Goal: Task Accomplishment & Management: Manage account settings

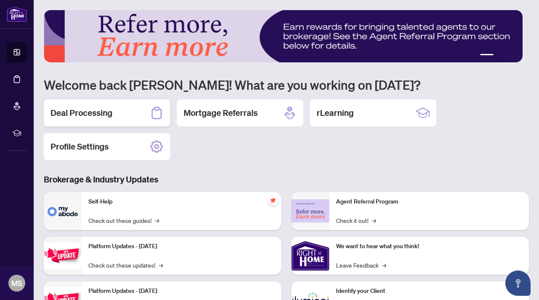
click at [98, 108] on h2 "Deal Processing" at bounding box center [82, 113] width 62 height 12
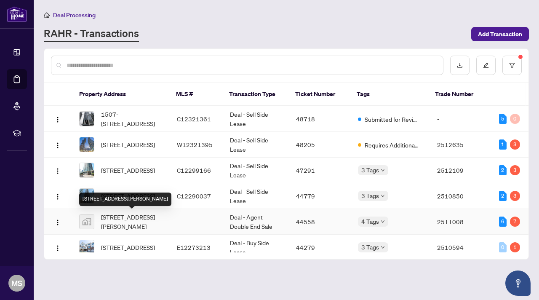
click at [136, 228] on span "[STREET_ADDRESS][PERSON_NAME]" at bounding box center [132, 221] width 62 height 19
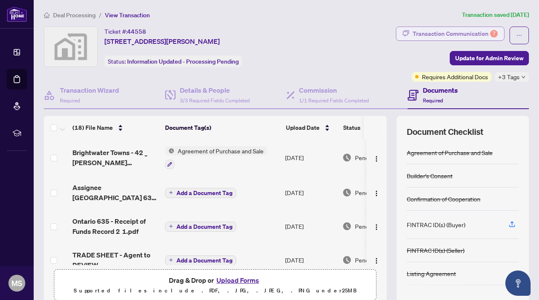
click at [462, 35] on div "Transaction Communication 7" at bounding box center [455, 33] width 85 height 13
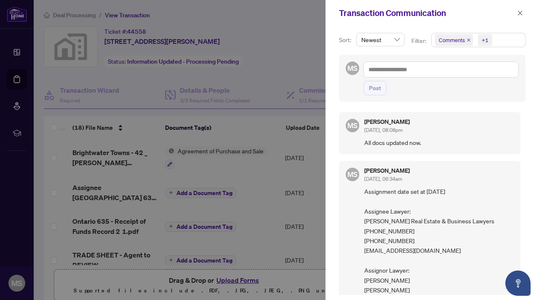
click at [466, 40] on icon "close" at bounding box center [468, 40] width 4 height 4
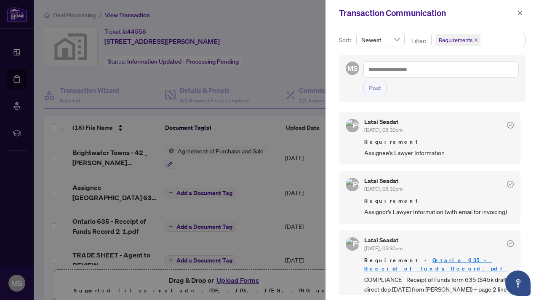
click at [474, 39] on icon "close" at bounding box center [476, 40] width 4 height 4
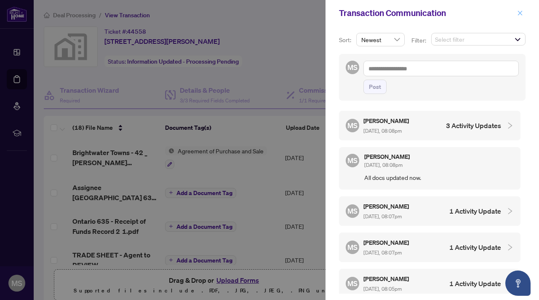
click at [520, 15] on icon "close" at bounding box center [520, 13] width 6 height 6
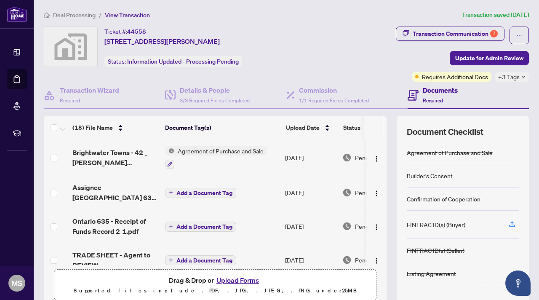
scroll to position [42, 0]
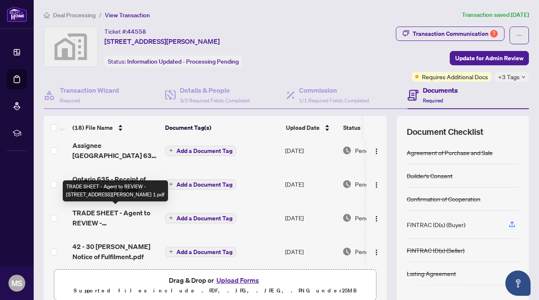
click at [123, 215] on span "TRADE SHEET - Agent to REVIEW - [STREET_ADDRESS][PERSON_NAME] 1.pdf" at bounding box center [115, 218] width 86 height 20
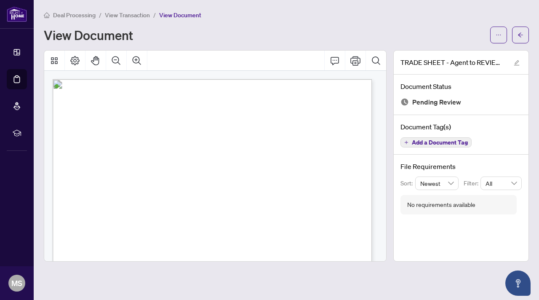
scroll to position [126, 0]
click at [72, 16] on span "Deal Processing" at bounding box center [74, 15] width 43 height 8
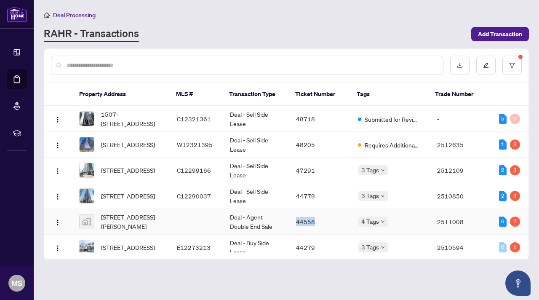
drag, startPoint x: 317, startPoint y: 218, endPoint x: 285, endPoint y: 223, distance: 32.7
click at [285, 223] on tr "[STREET_ADDRESS][PERSON_NAME] Deal - Agent Double End Sale 44558 4 Tags 2511008…" at bounding box center [286, 222] width 484 height 26
